Goal: Transaction & Acquisition: Purchase product/service

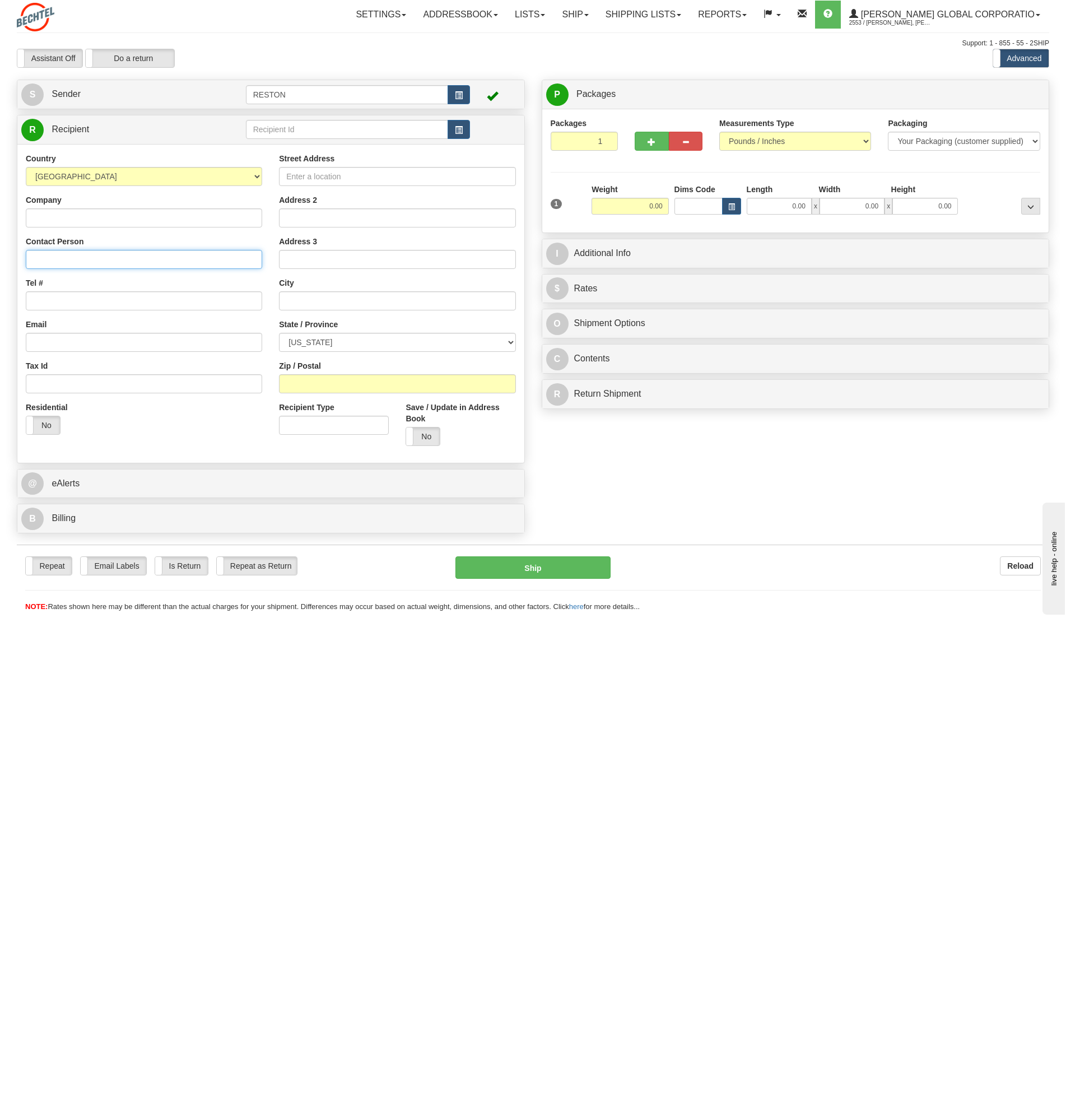
click at [48, 254] on input "Contact Person" at bounding box center [144, 259] width 236 height 19
paste input "ATTN: [PERSON_NAME]/[PERSON_NAME]"
type input "ATTN: [PERSON_NAME]/[PERSON_NAME]"
click at [59, 218] on input "Company" at bounding box center [144, 217] width 236 height 19
type input "[PERSON_NAME] Corporation Charger Solar Project"
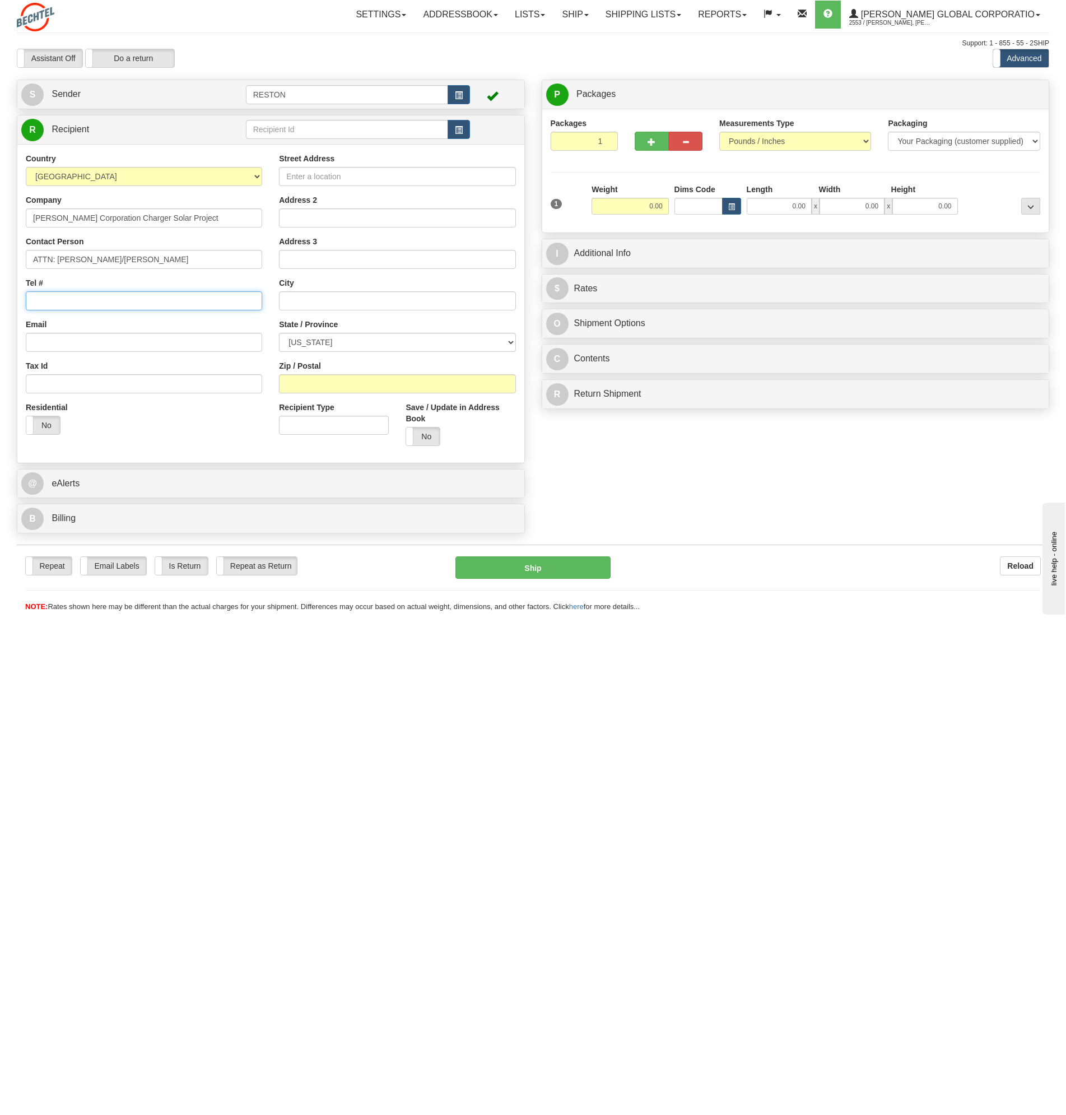
click at [67, 300] on input "Tel #" at bounding box center [144, 300] width 236 height 19
click at [59, 342] on input "Email" at bounding box center [144, 342] width 236 height 19
paste input "asalin12"
type input "[EMAIL_ADDRESS][PERSON_NAME][DOMAIN_NAME]"
click at [303, 177] on input "Street Address" at bounding box center [397, 176] width 236 height 19
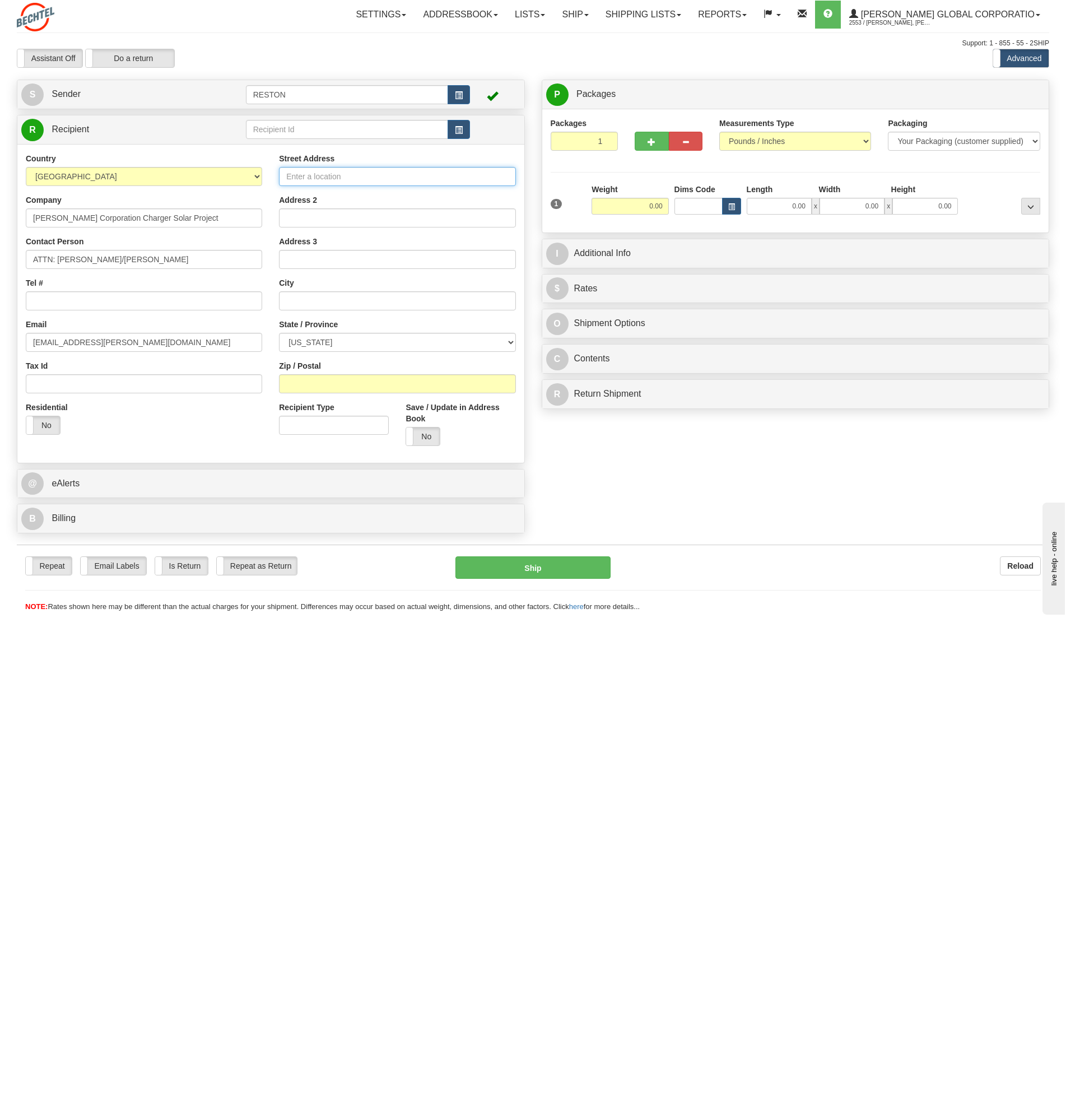
paste input "[STREET_ADDRESS]"
type input "[STREET_ADDRESS]"
click at [299, 295] on input "text" at bounding box center [397, 300] width 236 height 19
type input "Victoria"
select select "[GEOGRAPHIC_DATA]"
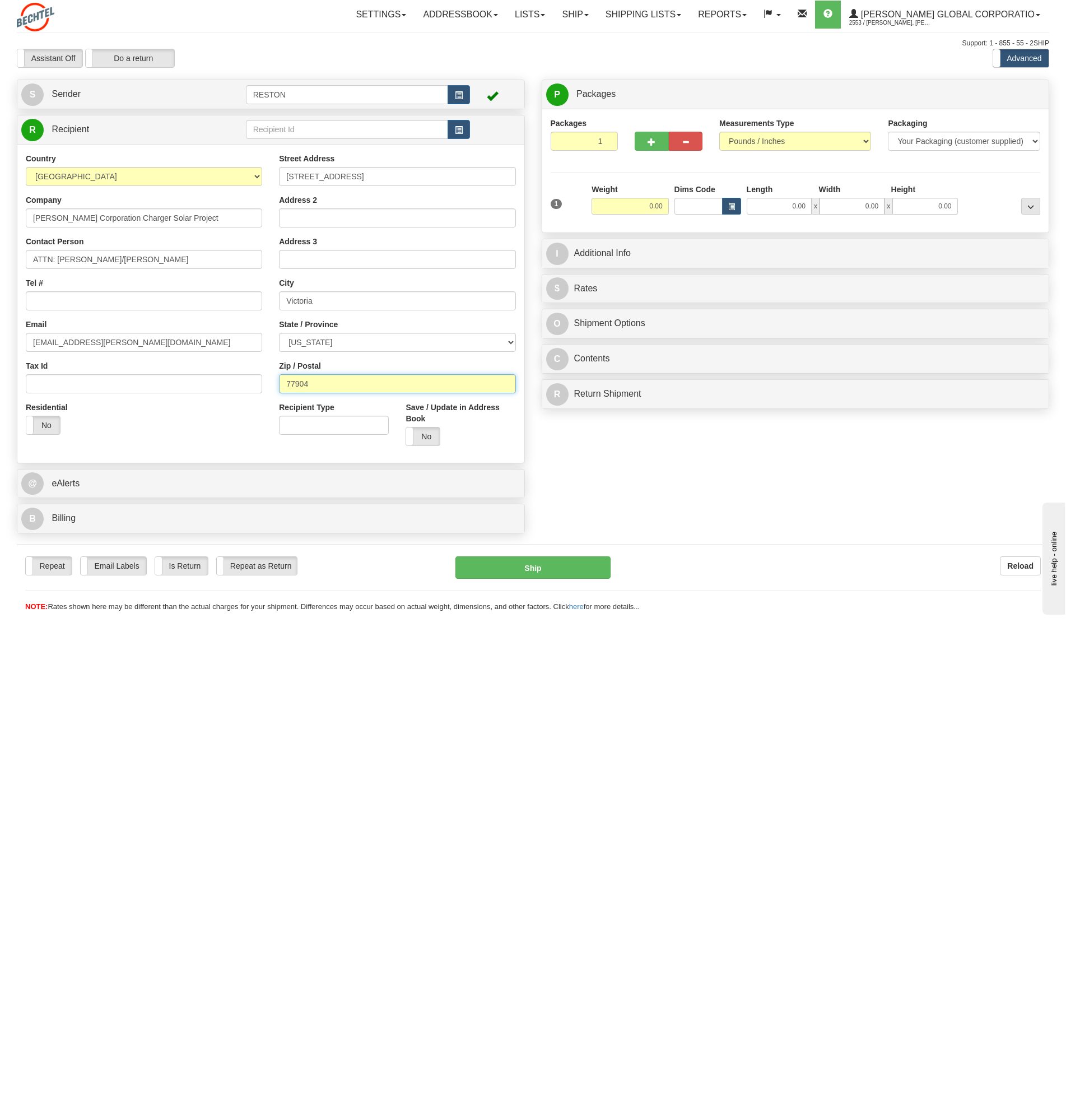
type input "77904"
click at [233, 478] on link "@ eAlerts" at bounding box center [270, 483] width 499 height 23
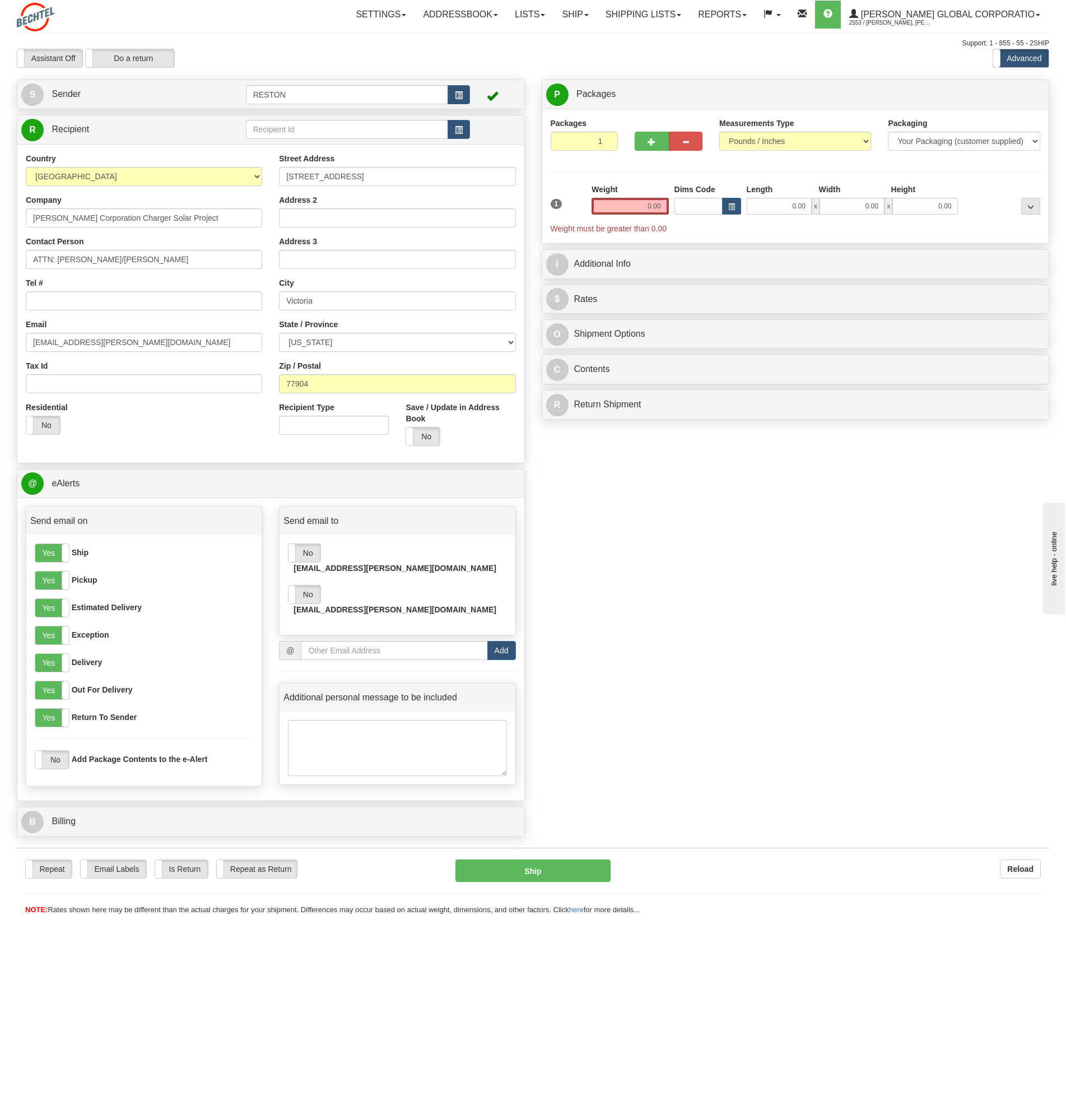
drag, startPoint x: 304, startPoint y: 555, endPoint x: 314, endPoint y: 571, distance: 19.4
click at [305, 555] on label "No" at bounding box center [305, 553] width 32 height 18
click at [312, 585] on label "No" at bounding box center [305, 594] width 32 height 18
click at [320, 641] on input "email" at bounding box center [394, 650] width 187 height 19
paste input "[EMAIL_ADDRESS][PERSON_NAME][DOMAIN_NAME]"
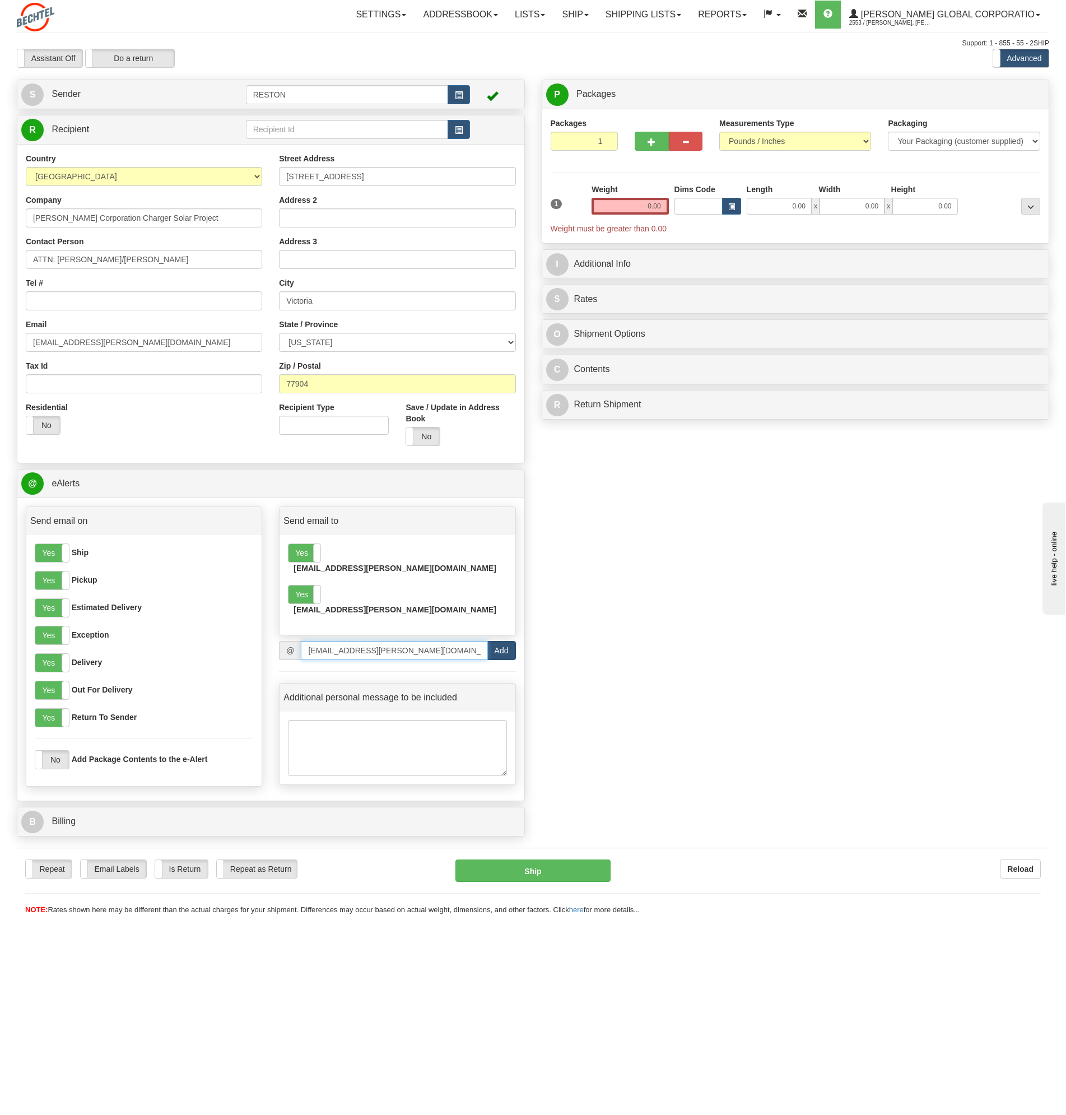
type input "[EMAIL_ADDRESS][PERSON_NAME][DOMAIN_NAME]"
click at [494, 641] on button "Add" at bounding box center [501, 650] width 29 height 19
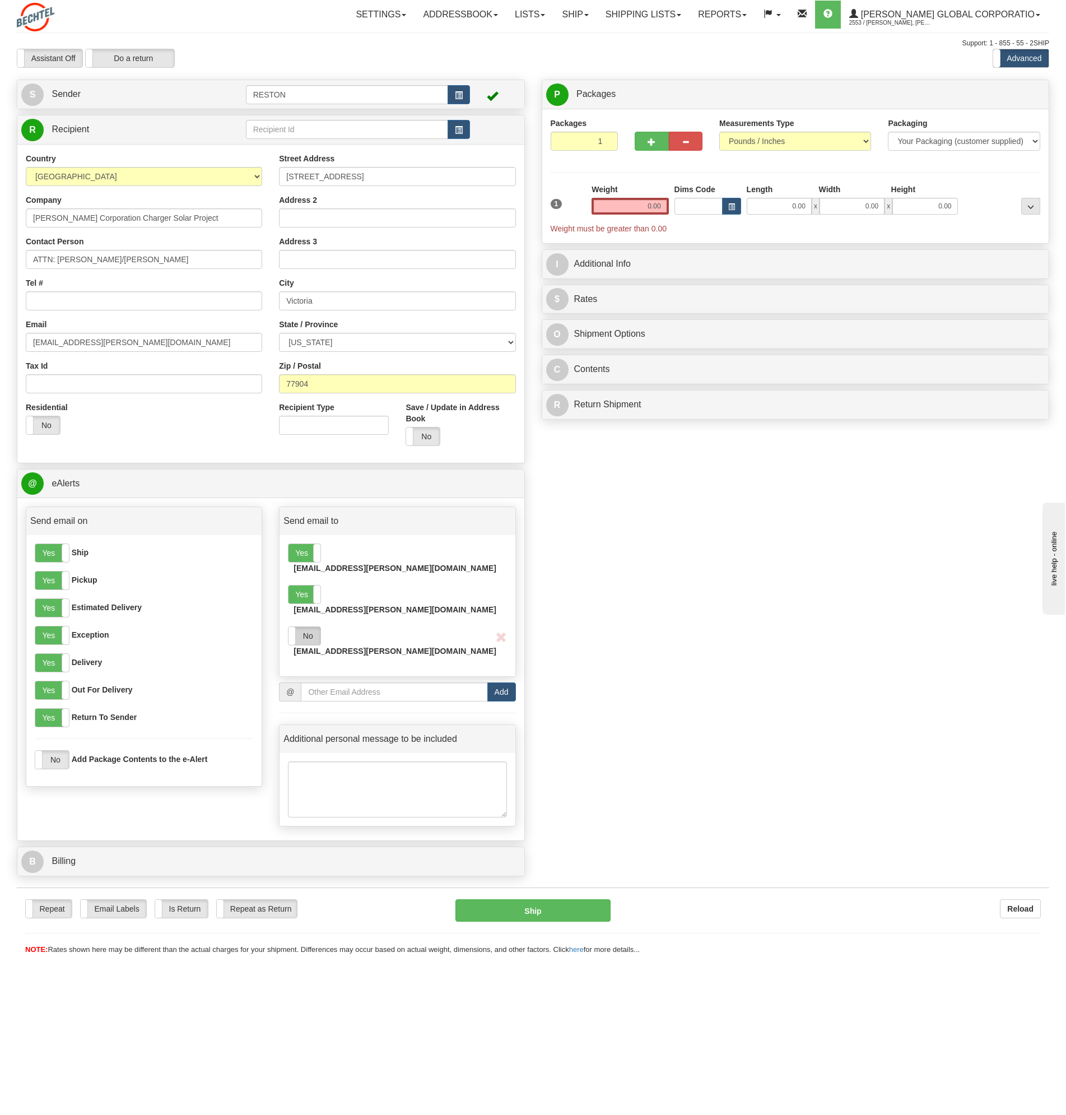
click at [309, 627] on label "No" at bounding box center [305, 636] width 32 height 18
click at [636, 207] on input "0.00" at bounding box center [630, 206] width 77 height 17
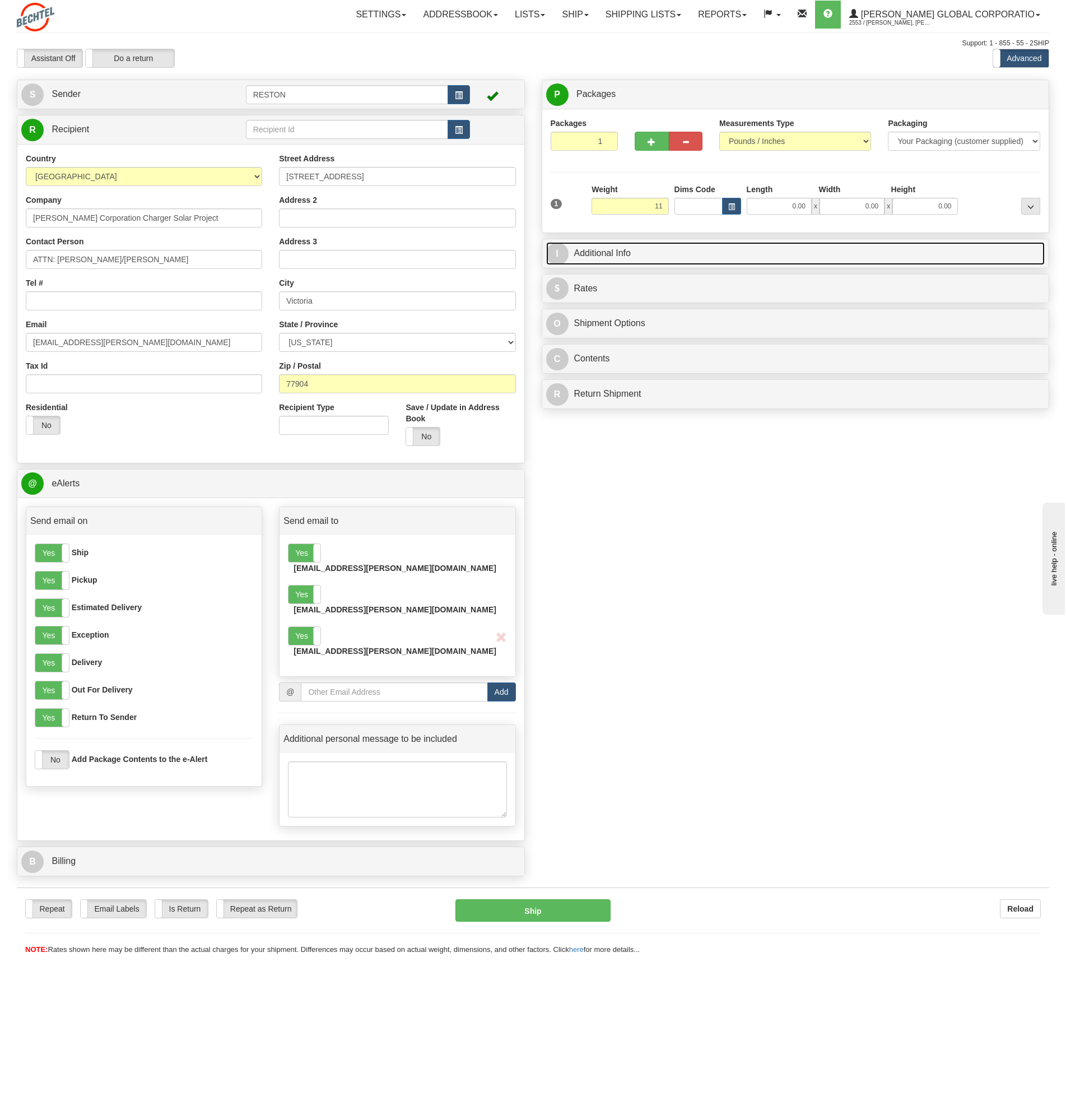
type input "11.00"
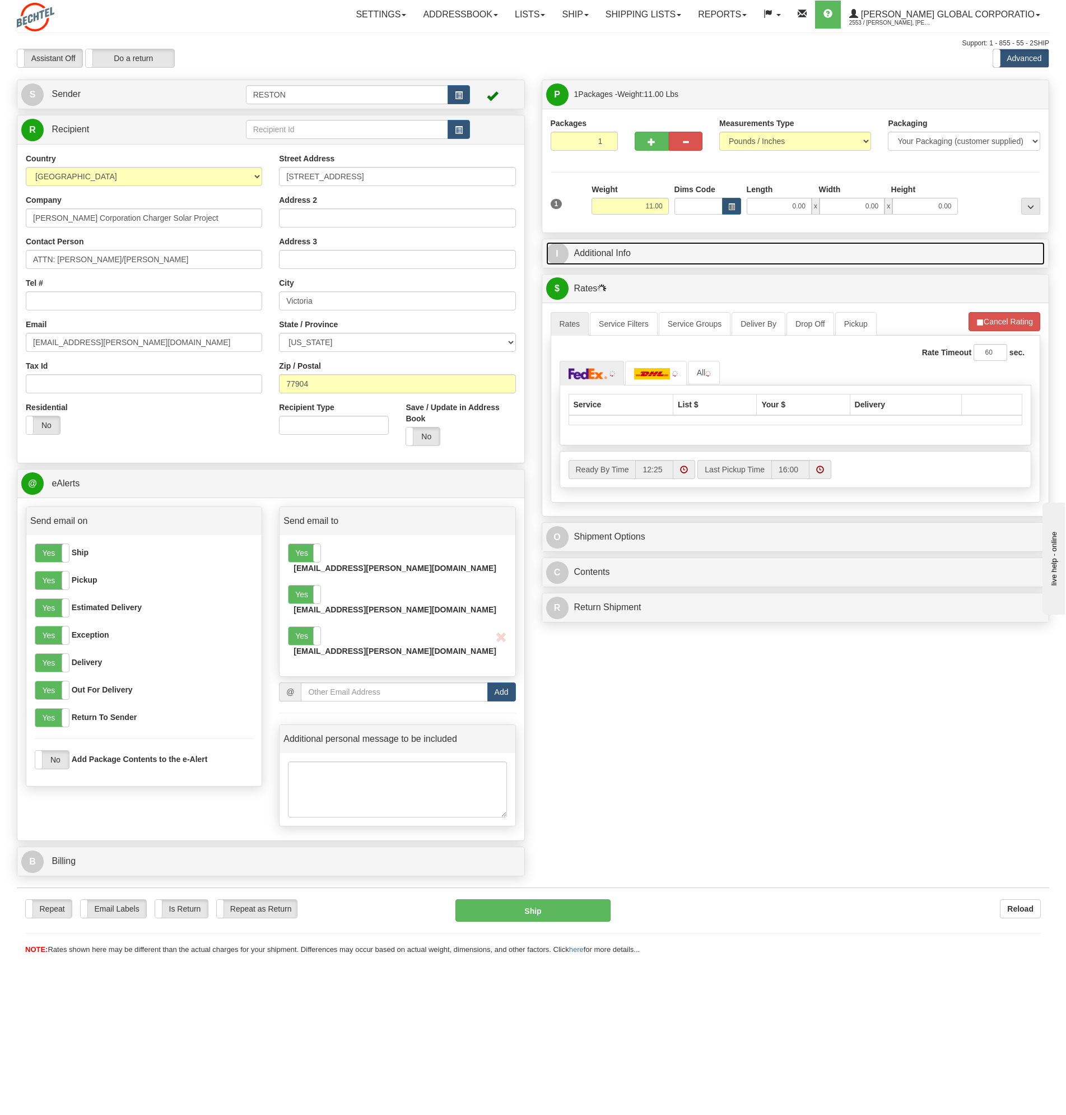
click at [644, 249] on link "I Additional Info" at bounding box center [795, 253] width 499 height 23
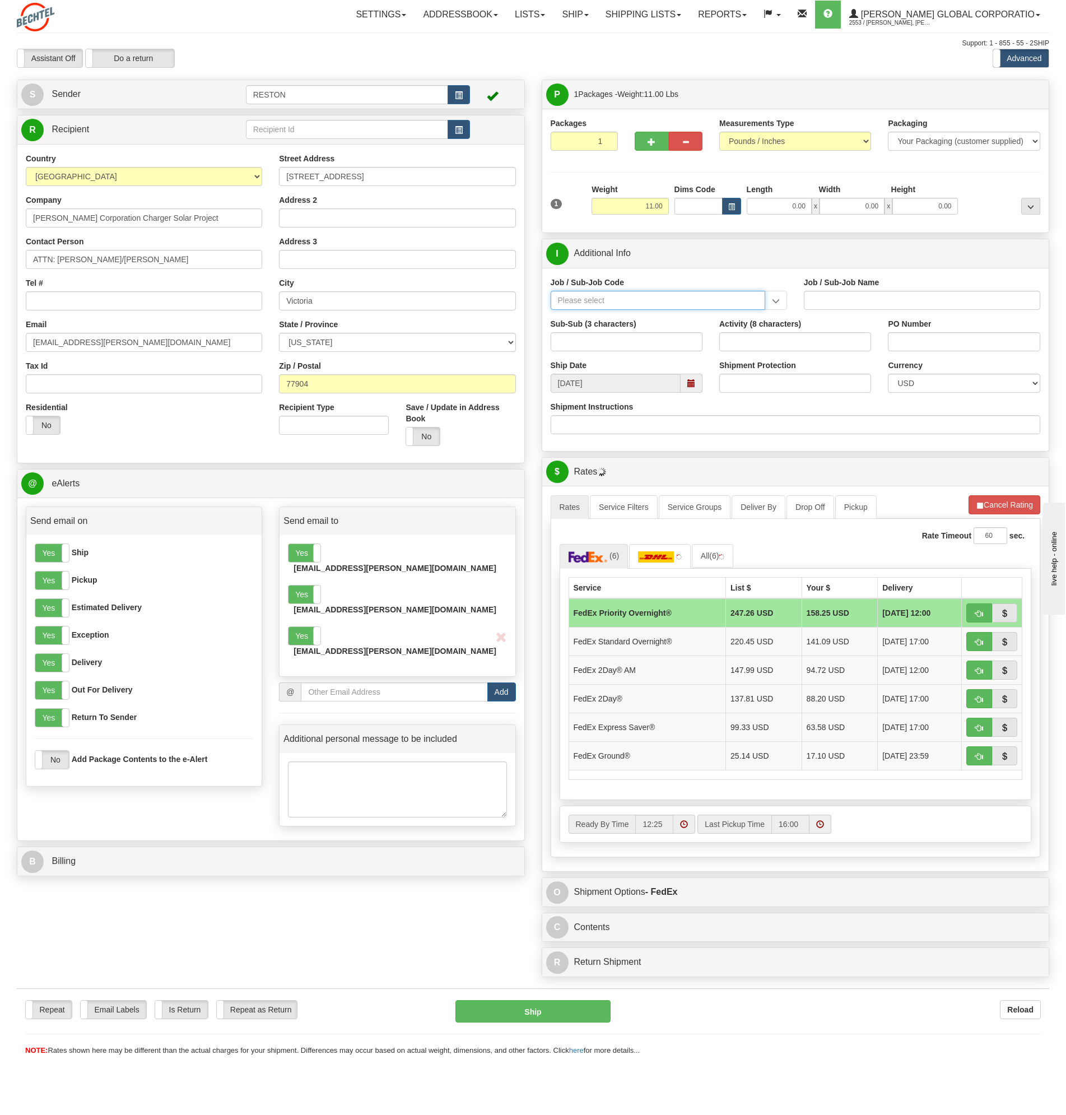
click at [650, 303] on input "Job / Sub-Job Code" at bounding box center [658, 300] width 215 height 19
type input "26674-210"
click at [653, 315] on div "26674-210" at bounding box center [656, 317] width 204 height 12
type input "CHARGER SOLAR PROJECT EPC - FIELD NON-MANUAL"
type input "26674-210"
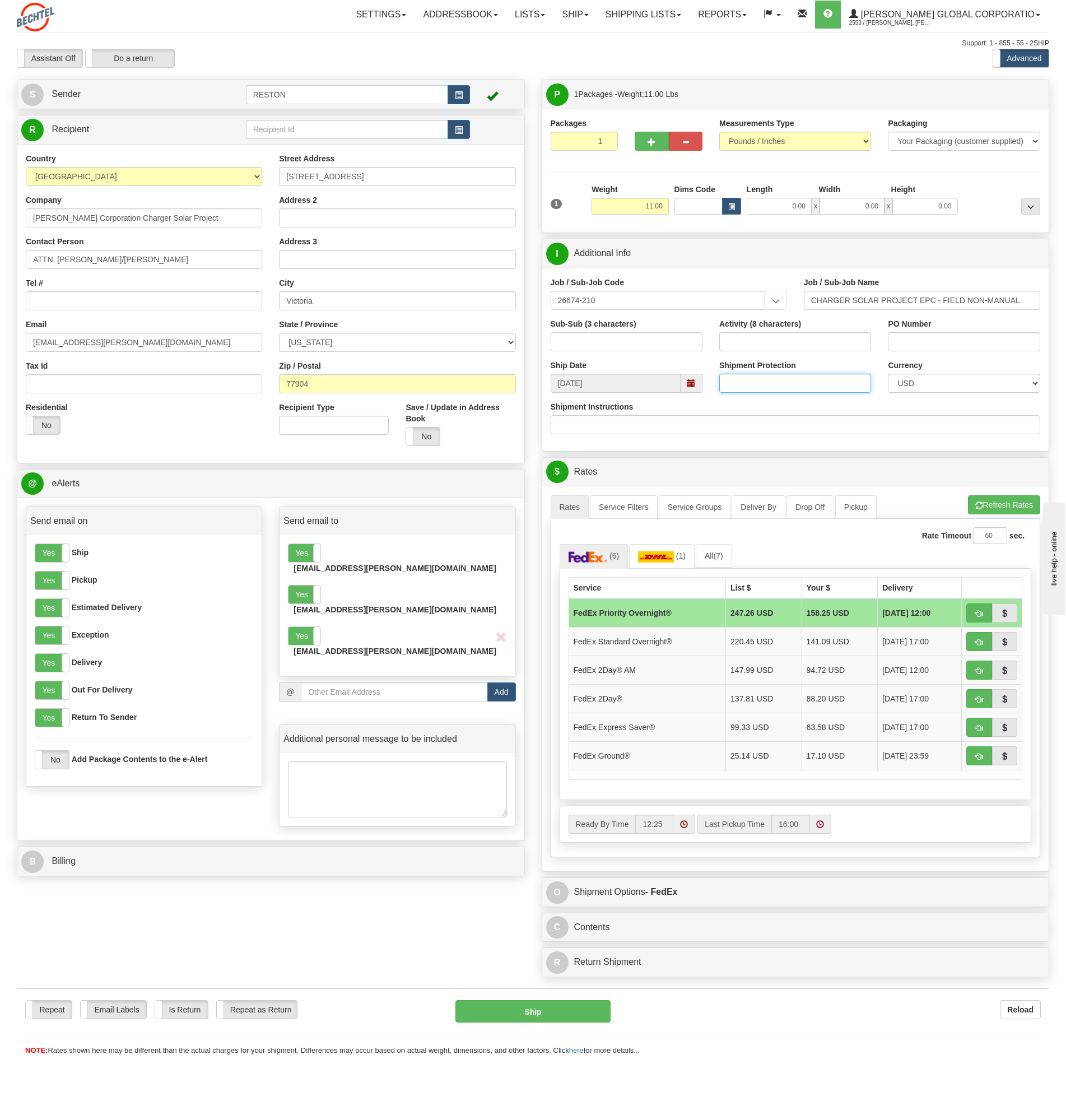
drag, startPoint x: 740, startPoint y: 382, endPoint x: 748, endPoint y: 382, distance: 7.8
click at [740, 382] on input "Shipment Protection" at bounding box center [795, 383] width 152 height 19
type input "1"
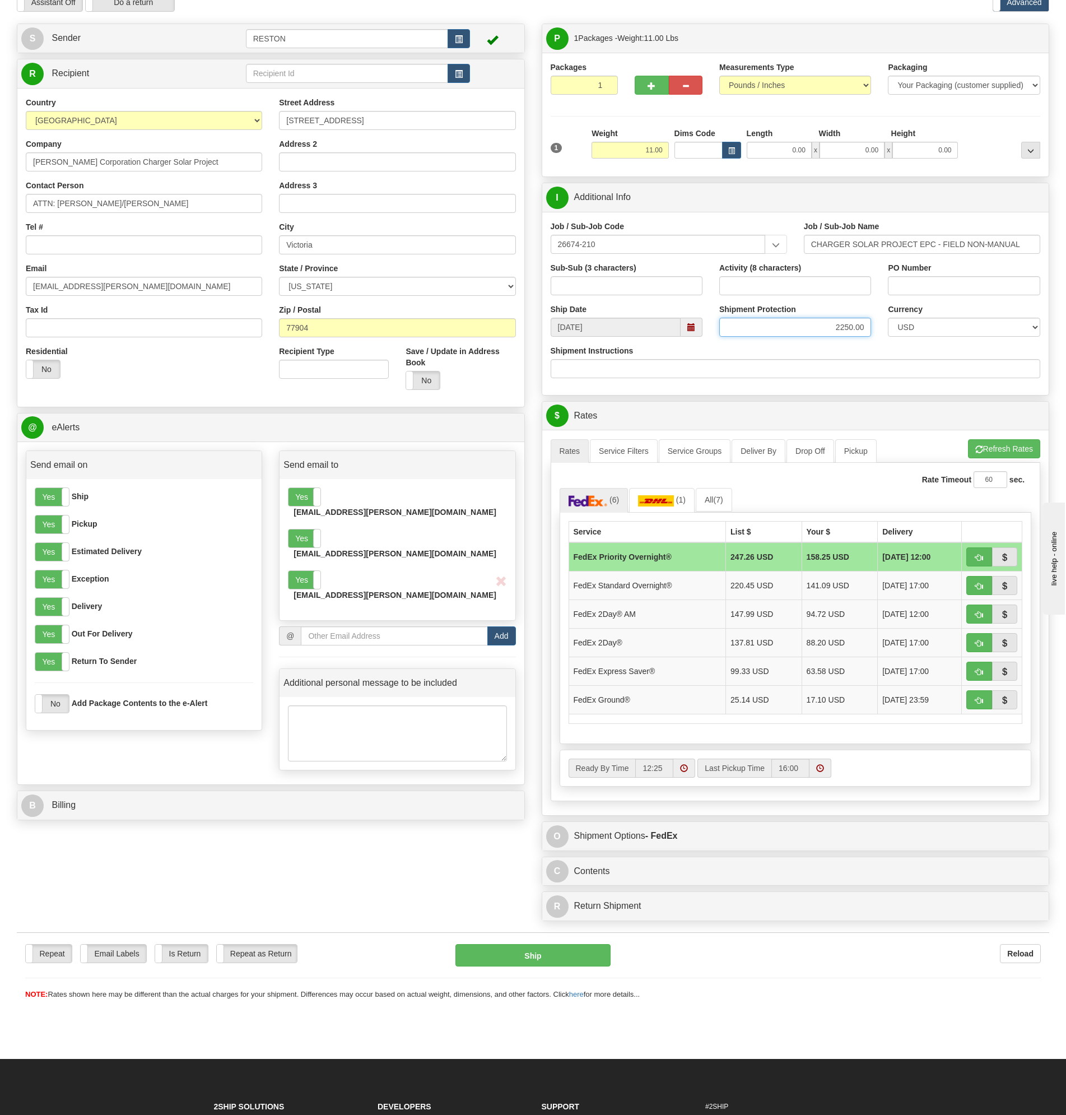
type input "2250.00"
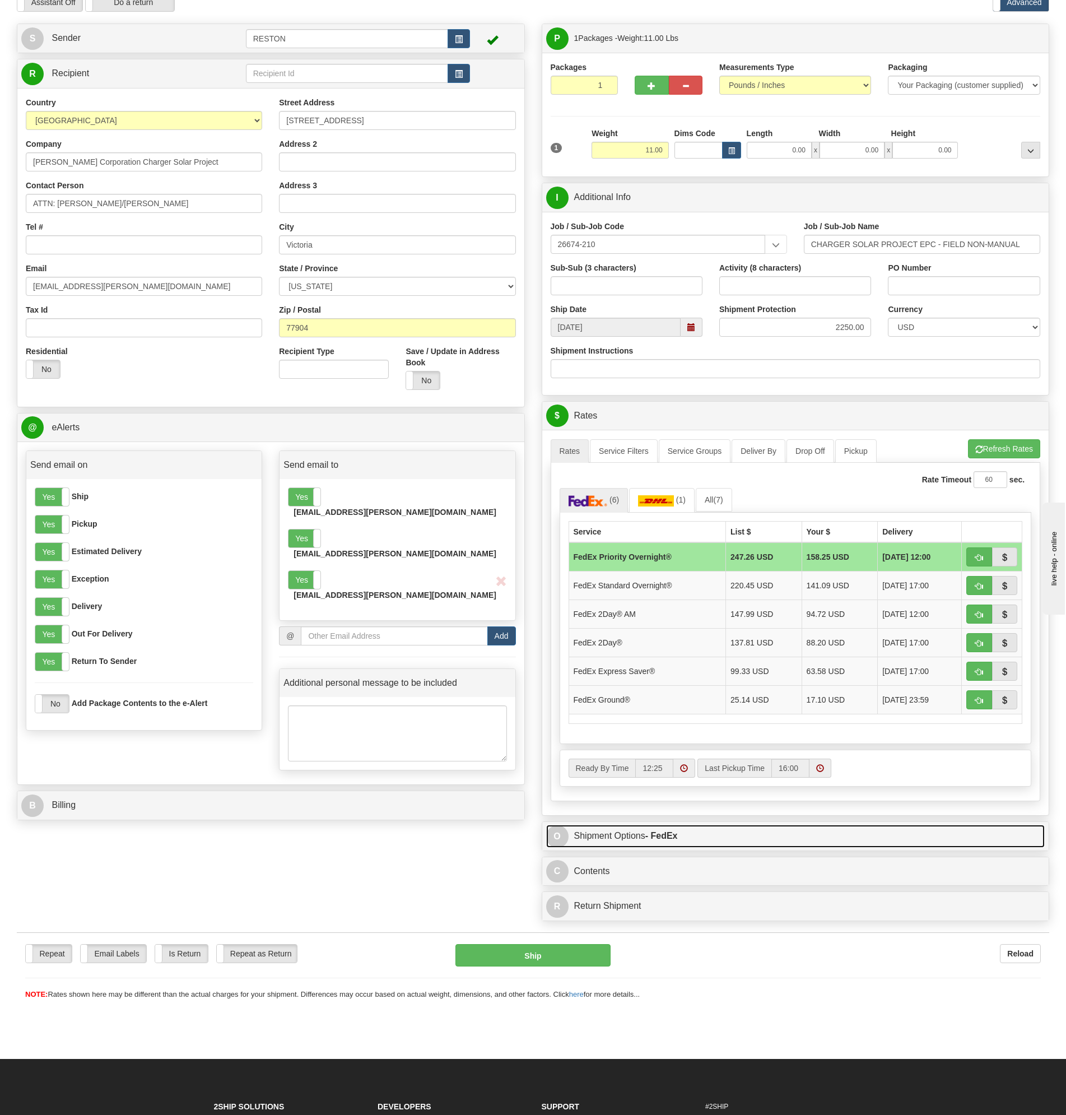
click at [686, 840] on link "O Shipment Options - FedEx" at bounding box center [795, 836] width 499 height 23
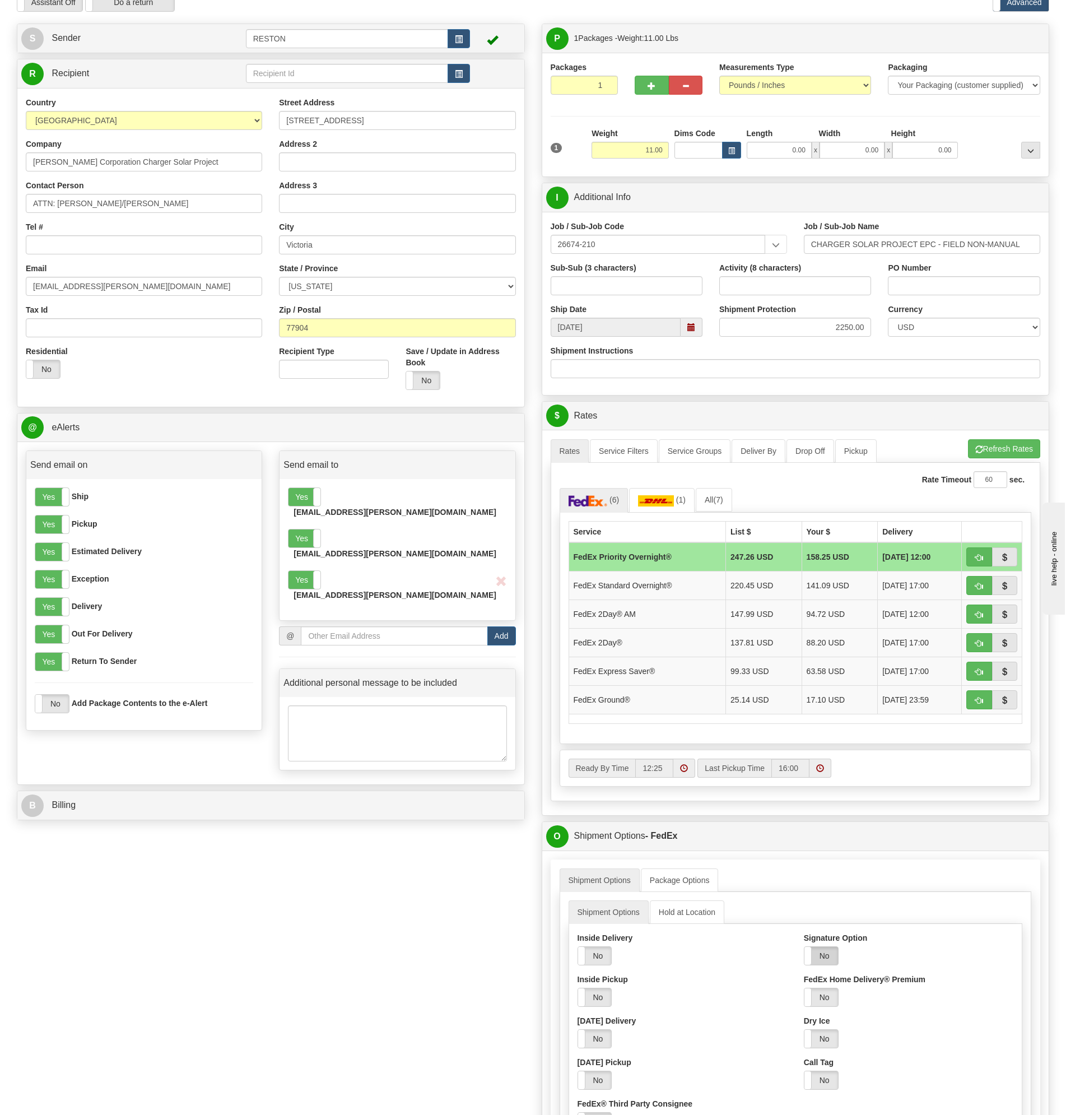
click at [830, 960] on label "No" at bounding box center [821, 956] width 34 height 18
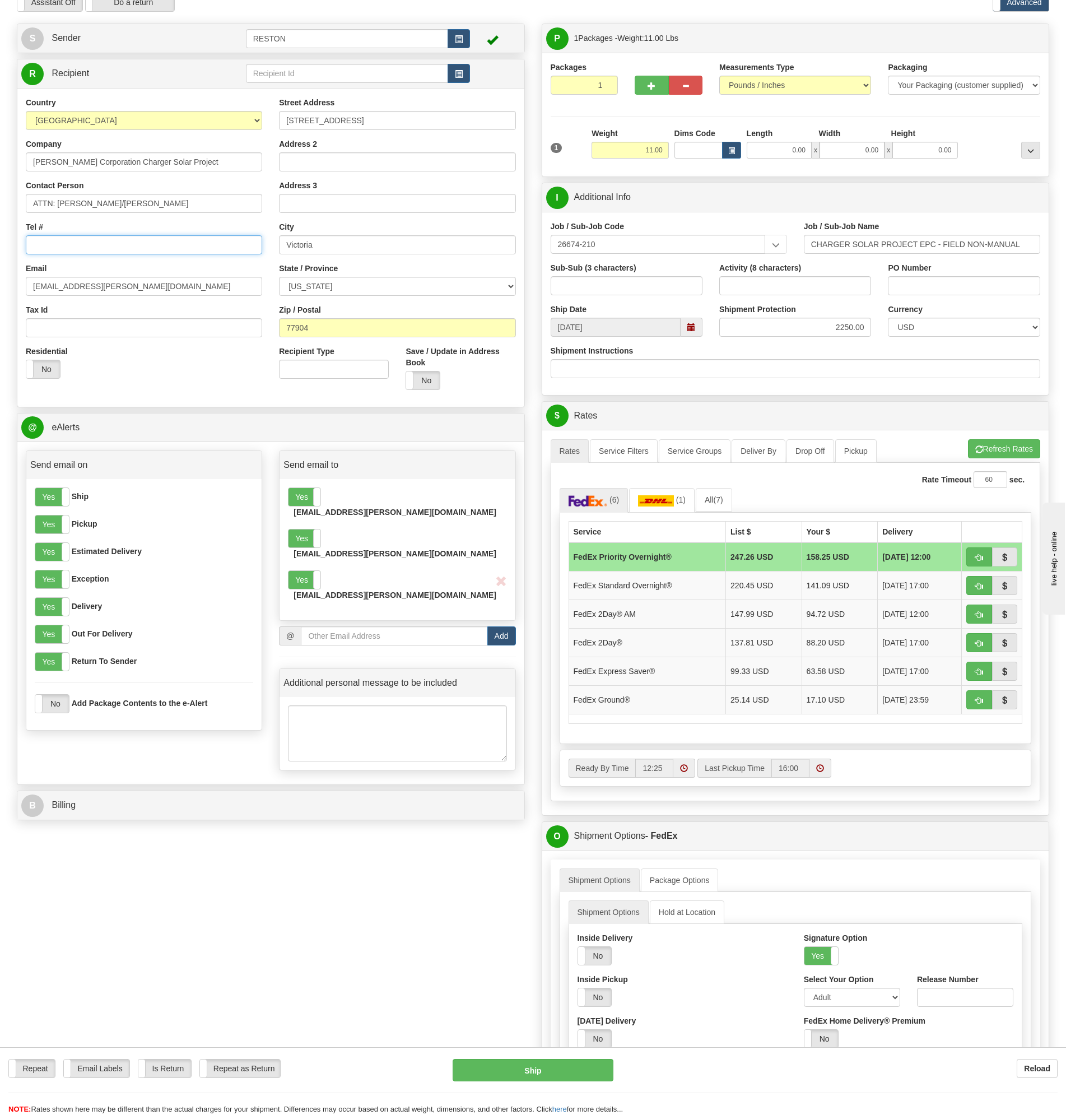
click at [155, 245] on input "Tel #" at bounding box center [144, 244] width 236 height 19
paste input "[PHONE_NUMBER]"
click at [39, 246] on input "[PHONE_NUMBER]" at bounding box center [144, 244] width 236 height 19
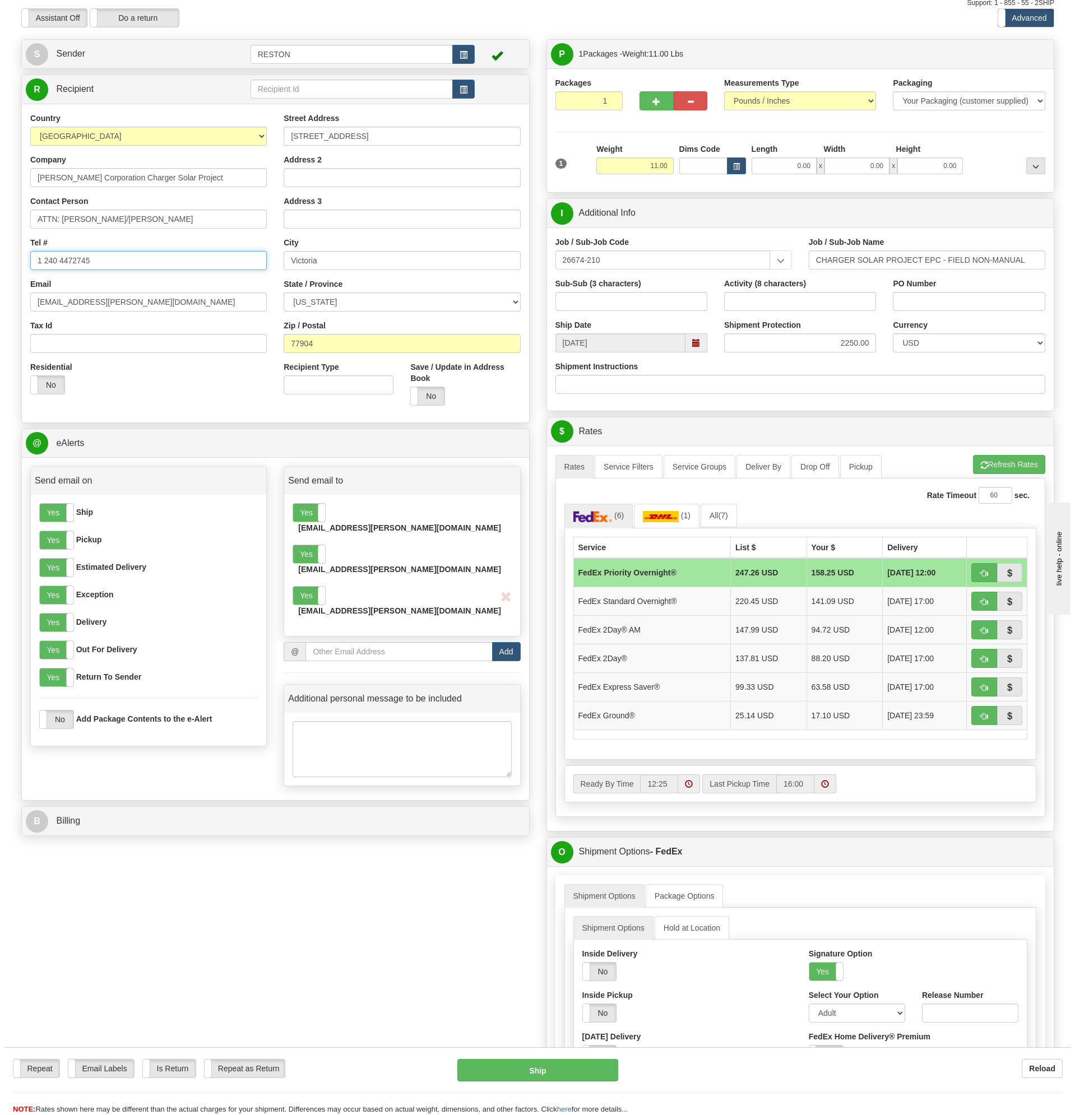
scroll to position [0, 0]
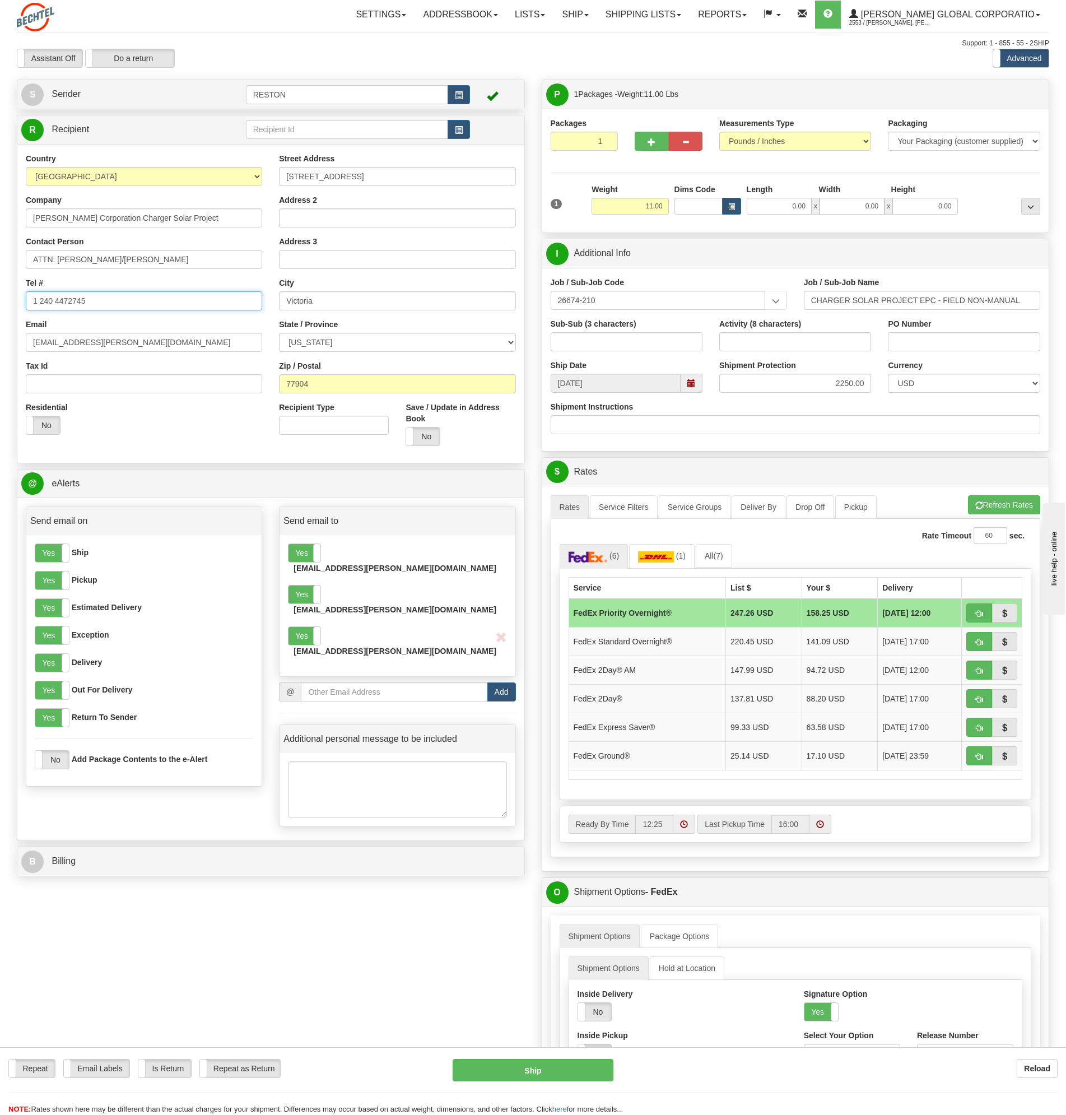
type input "1 240 4472745"
click at [1013, 506] on button "Refresh Rates" at bounding box center [1004, 504] width 72 height 19
click at [984, 758] on button "button" at bounding box center [979, 755] width 26 height 19
type input "92"
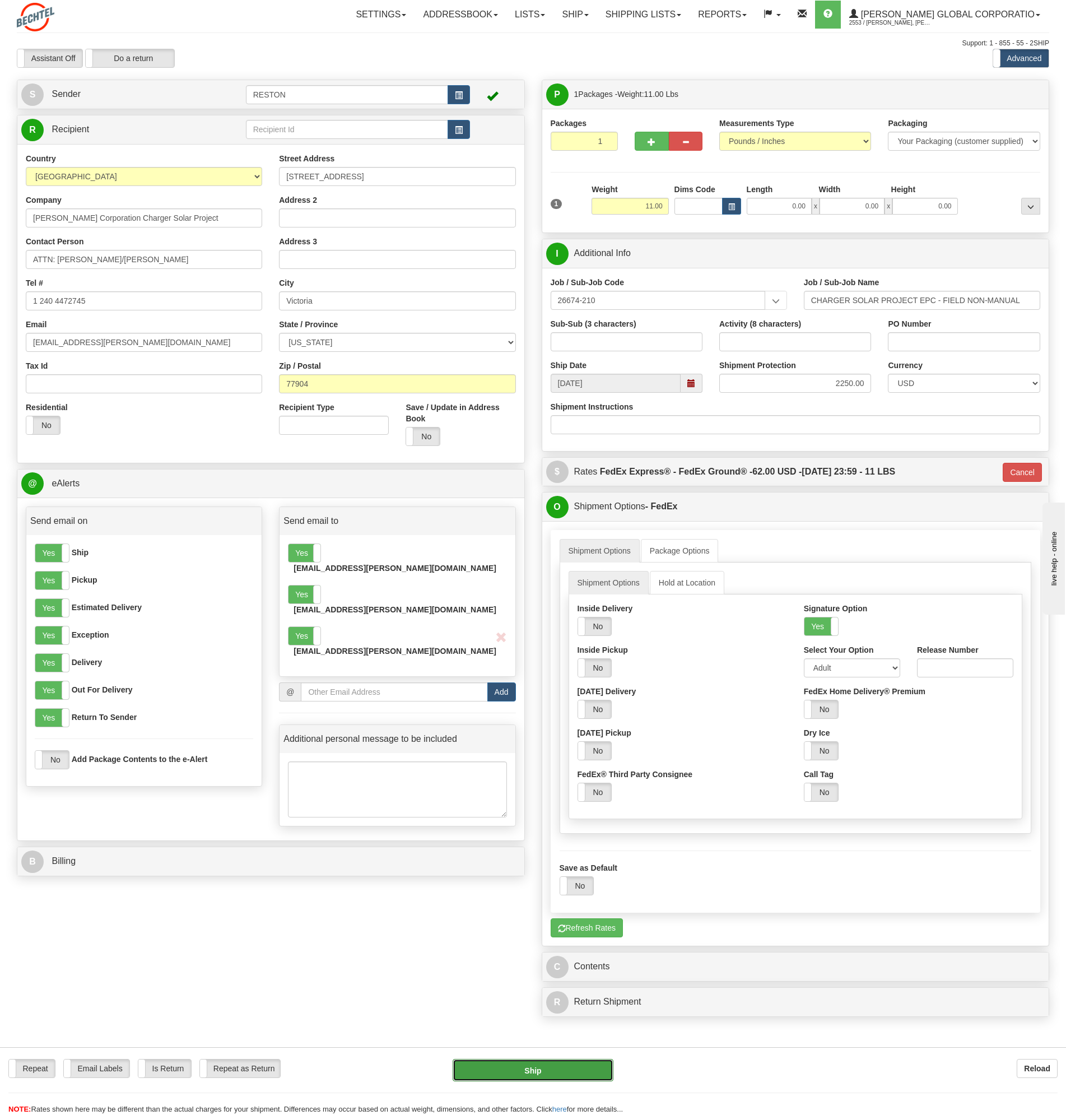
click at [526, 1066] on button "Ship" at bounding box center [533, 1070] width 161 height 22
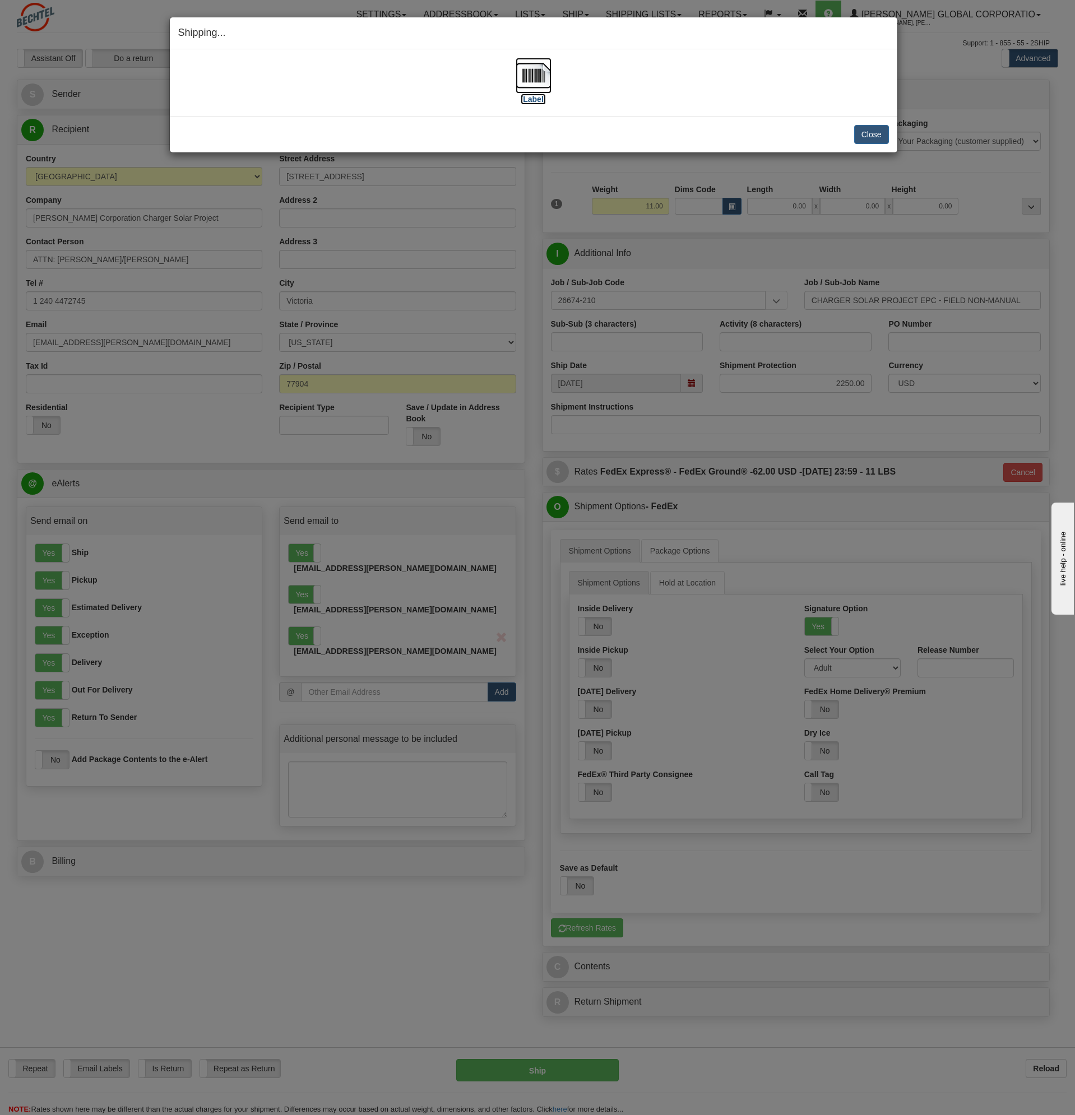
click at [534, 77] on img at bounding box center [533, 76] width 36 height 36
